Goal: Task Accomplishment & Management: Use online tool/utility

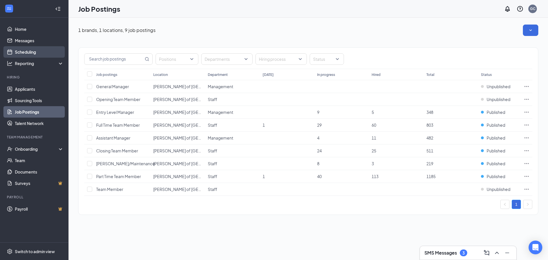
click at [25, 50] on link "Scheduling" at bounding box center [39, 51] width 49 height 11
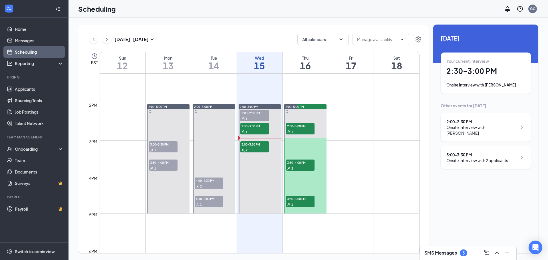
scroll to position [480, 0]
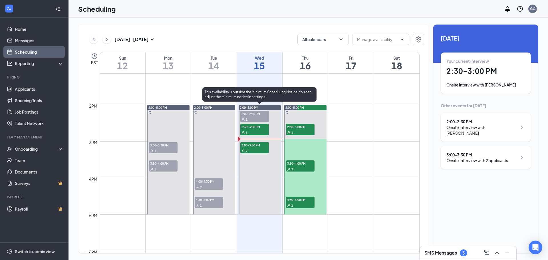
click at [252, 148] on div "2" at bounding box center [254, 151] width 29 height 6
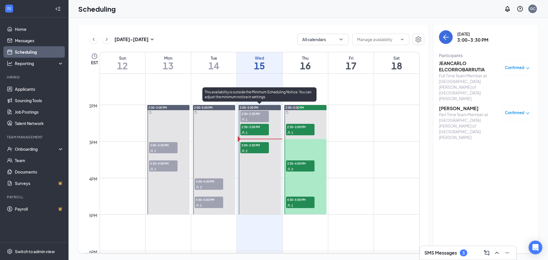
click at [254, 129] on div "1" at bounding box center [254, 132] width 29 height 6
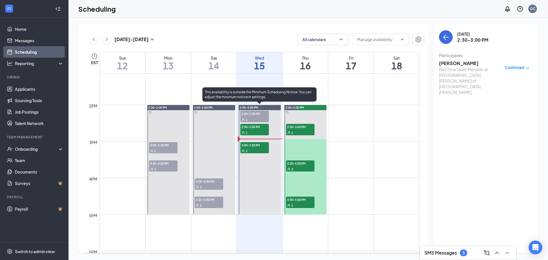
click at [257, 145] on span "3:00-3:30 PM" at bounding box center [254, 145] width 29 height 6
